Goal: Task Accomplishment & Management: Complete application form

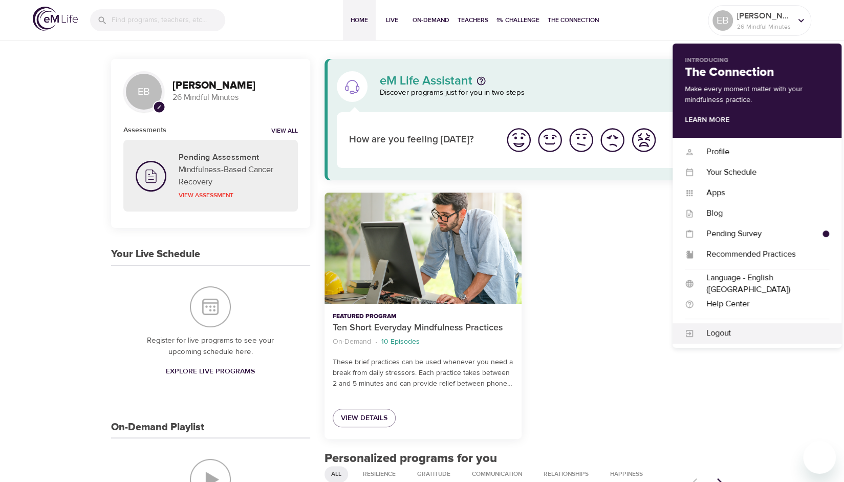
click at [726, 332] on div "Logout" at bounding box center [761, 333] width 135 height 12
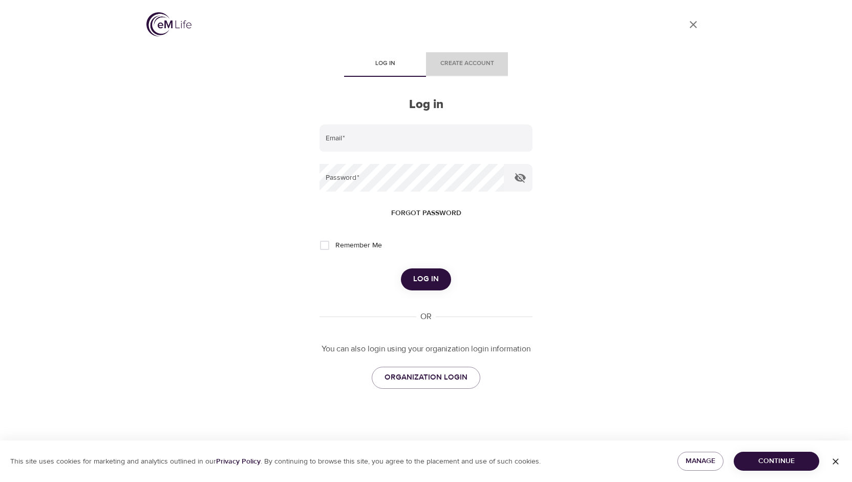
click at [458, 60] on span "Create account" at bounding box center [467, 63] width 70 height 11
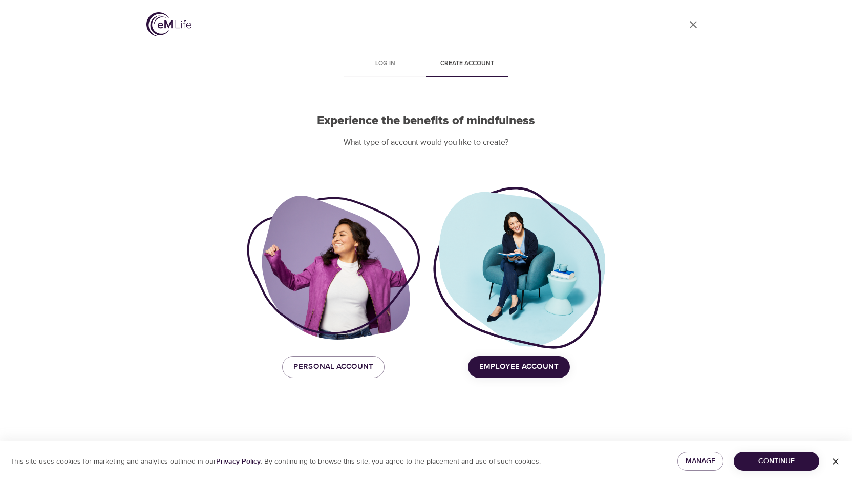
click at [543, 364] on span "Employee Account" at bounding box center [518, 366] width 79 height 13
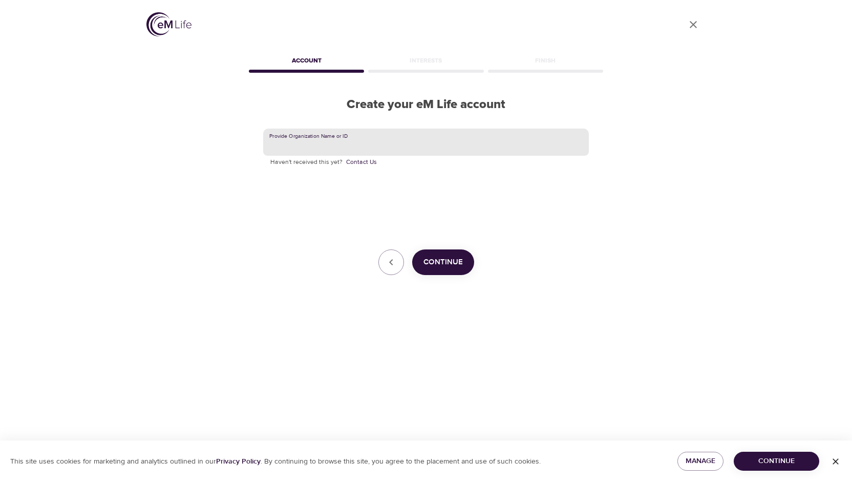
click at [385, 144] on input "text" at bounding box center [426, 142] width 326 height 28
type input "UVA"
click at [444, 260] on span "Continue" at bounding box center [442, 261] width 39 height 13
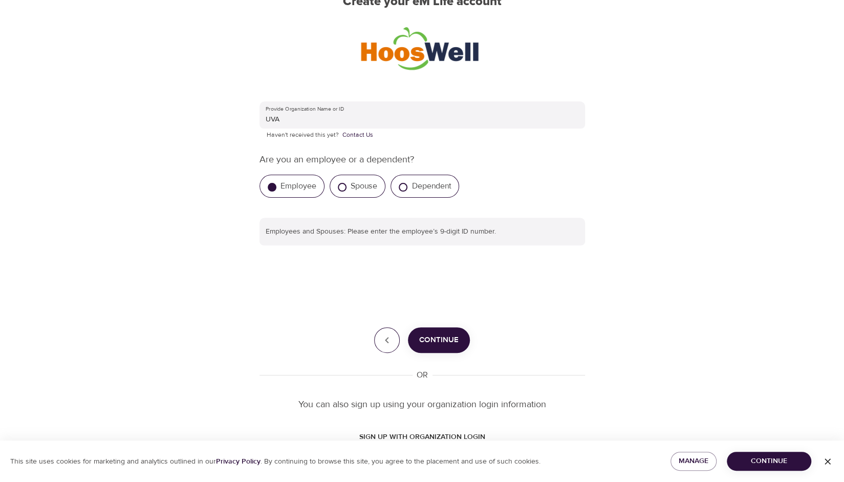
scroll to position [102, 0]
click at [389, 338] on icon "button" at bounding box center [387, 341] width 4 height 6
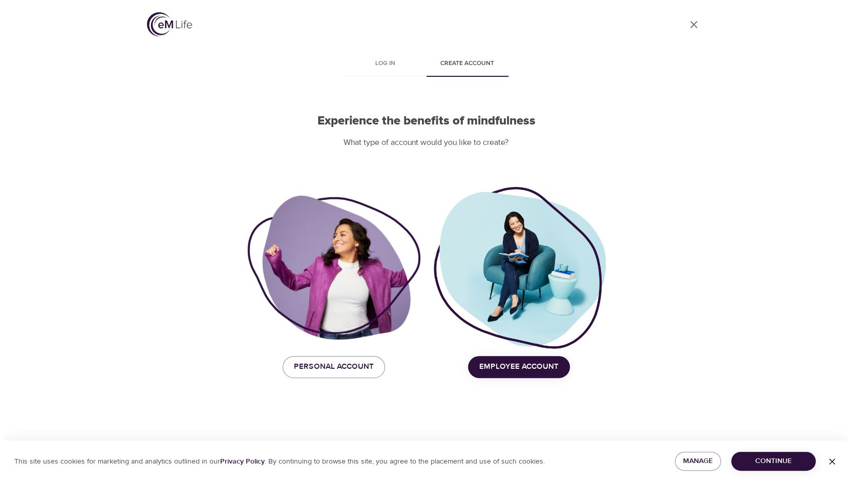
scroll to position [0, 0]
click at [506, 368] on span "Employee Account" at bounding box center [518, 366] width 79 height 13
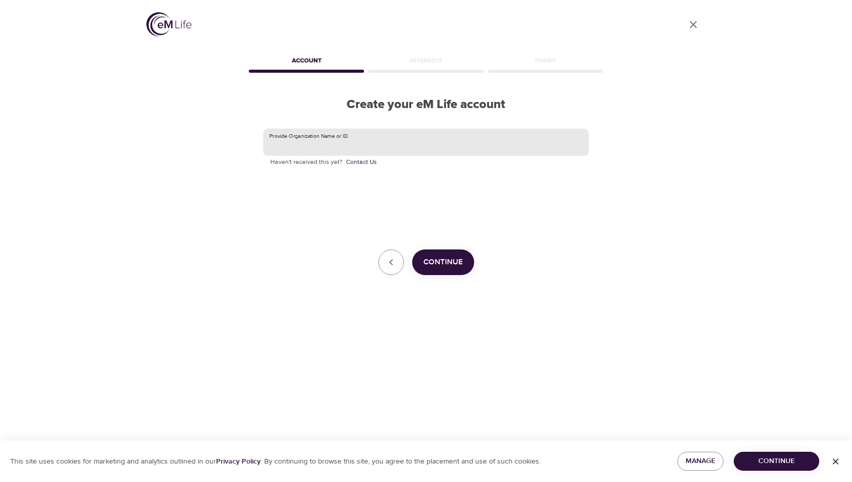
drag, startPoint x: 437, startPoint y: 138, endPoint x: 380, endPoint y: 145, distance: 57.2
click at [380, 145] on input "text" at bounding box center [426, 142] width 326 height 28
type input "SPVG"
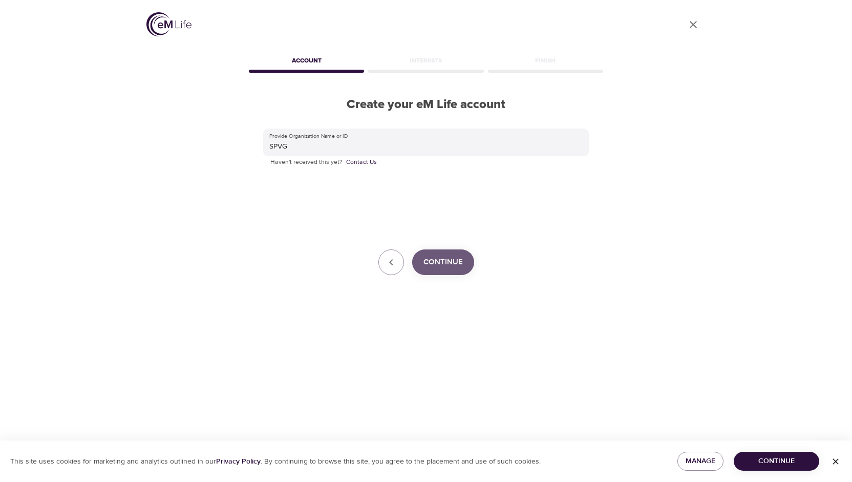
click at [428, 261] on span "Continue" at bounding box center [442, 261] width 39 height 13
